Goal: Task Accomplishment & Management: Manage account settings

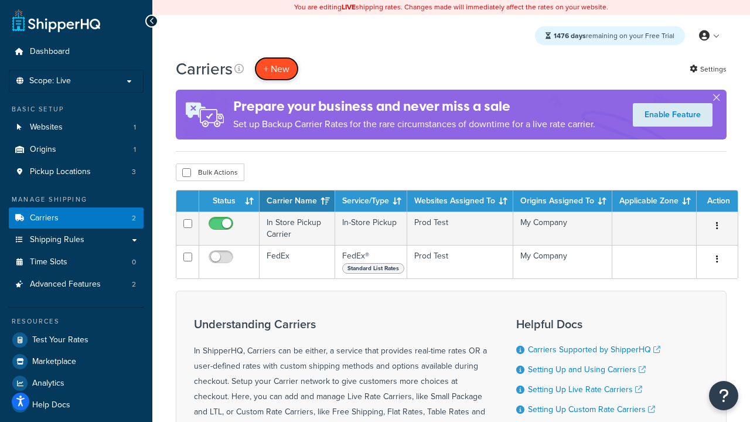
click at [277, 69] on button "+ New" at bounding box center [276, 69] width 45 height 24
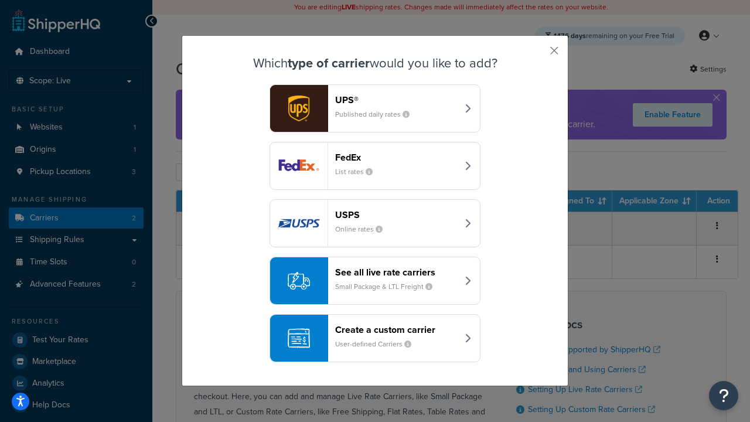
click at [375, 166] on div "FedEx List rates" at bounding box center [396, 166] width 122 height 28
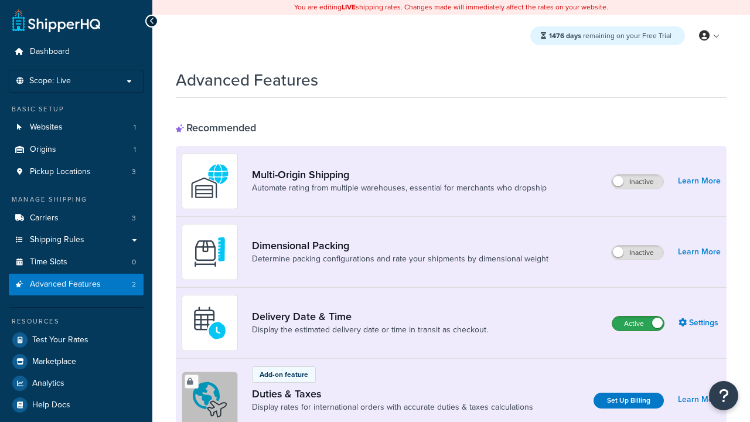
click at [638, 316] on label "Active" at bounding box center [638, 323] width 52 height 14
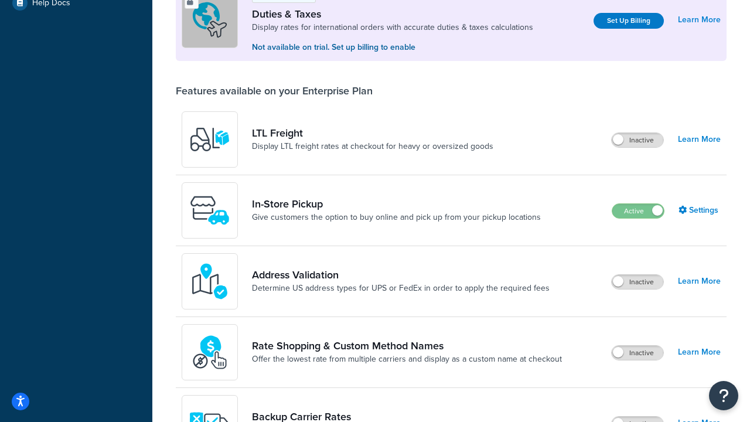
scroll to position [357, 0]
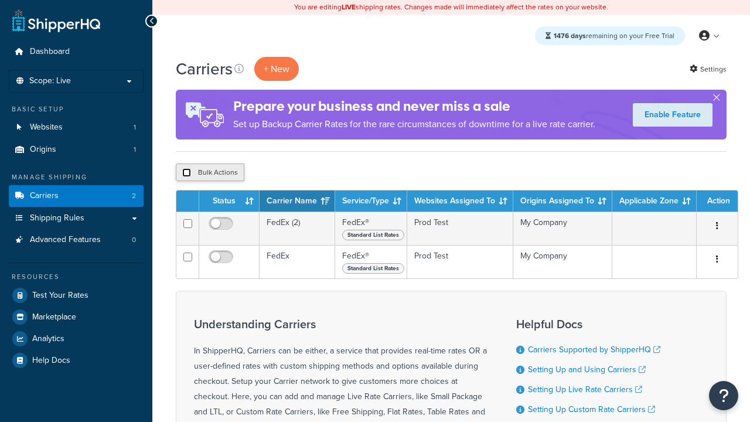
click at [186, 173] on input "checkbox" at bounding box center [186, 172] width 9 height 9
checkbox input "true"
click at [0, 0] on button "Delete" at bounding box center [0, 0] width 0 height 0
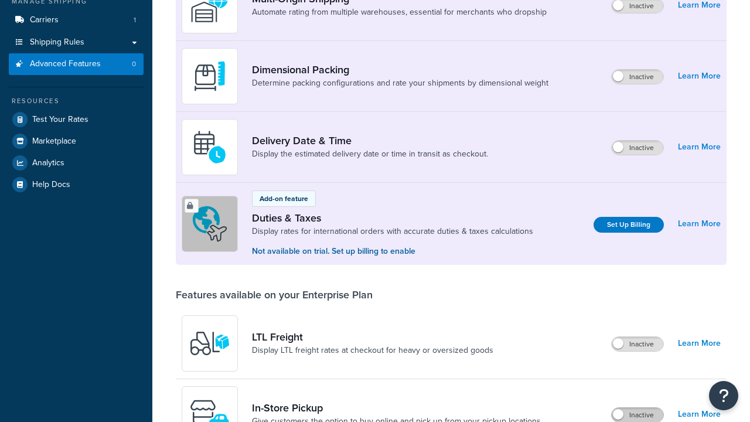
click at [637, 408] on label "Inactive" at bounding box center [638, 415] width 52 height 14
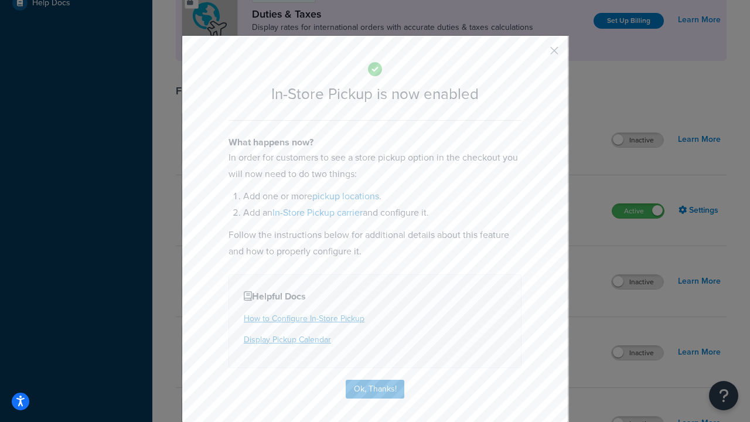
click at [537, 54] on button "button" at bounding box center [537, 54] width 3 height 3
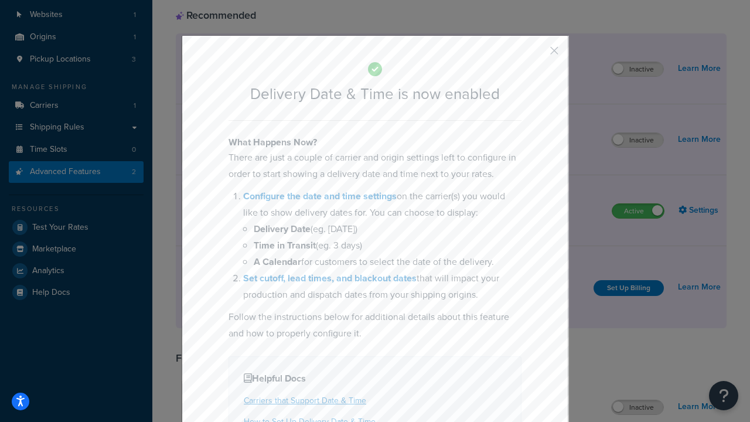
click at [537, 54] on button "button" at bounding box center [537, 54] width 3 height 3
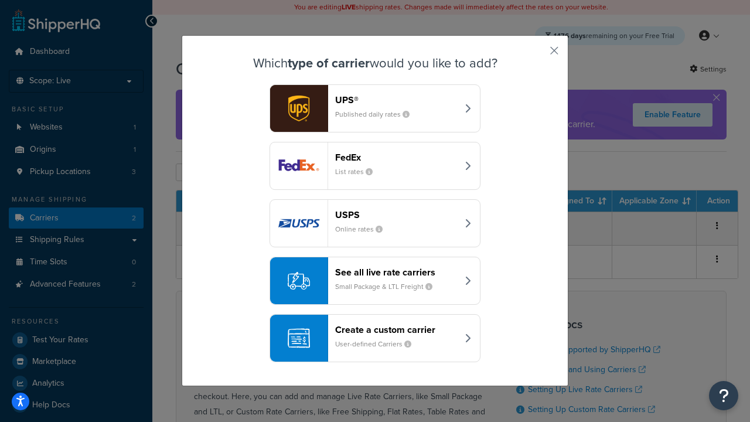
click at [375, 338] on div "Create a custom carrier User-defined Carriers" at bounding box center [396, 338] width 122 height 28
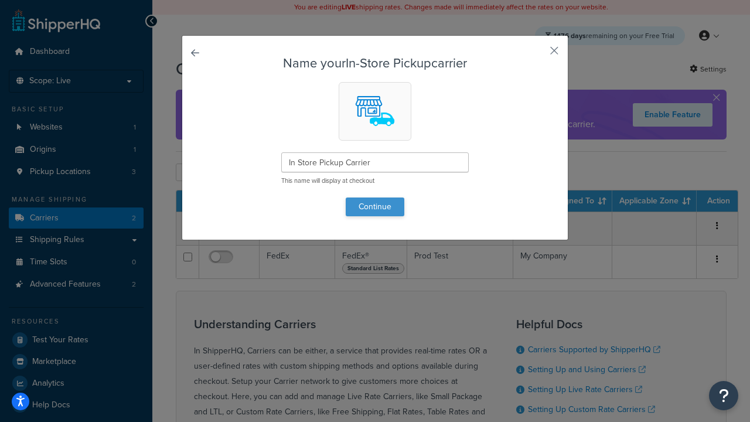
type input "In Store Pickup Carrier"
click at [375, 206] on button "Continue" at bounding box center [375, 206] width 59 height 19
